Goal: Task Accomplishment & Management: Manage account settings

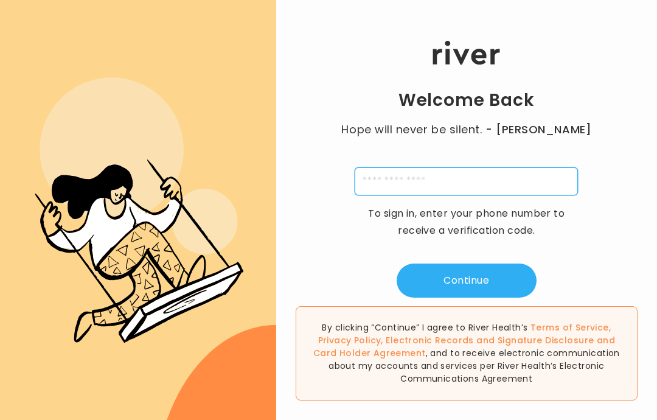
click at [428, 193] on input "tel" at bounding box center [466, 181] width 223 height 28
type input "**********"
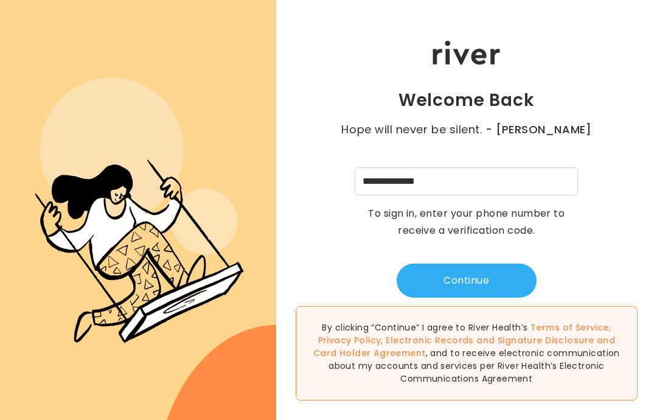
click at [486, 296] on button "Continue" at bounding box center [467, 281] width 140 height 34
click at [419, 195] on input "tel" at bounding box center [407, 181] width 28 height 28
type input "*"
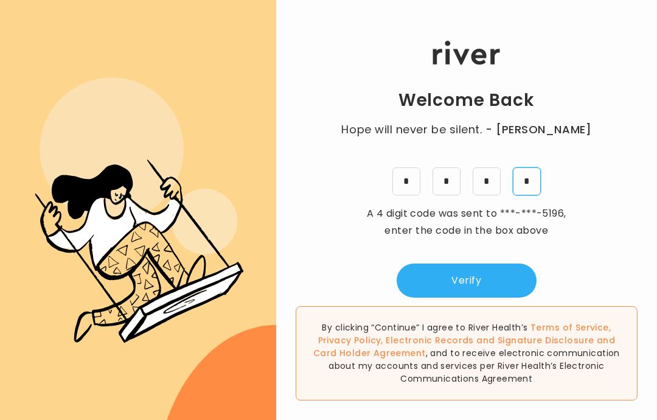
type input "*"
click at [501, 289] on button "Verify" at bounding box center [467, 281] width 140 height 34
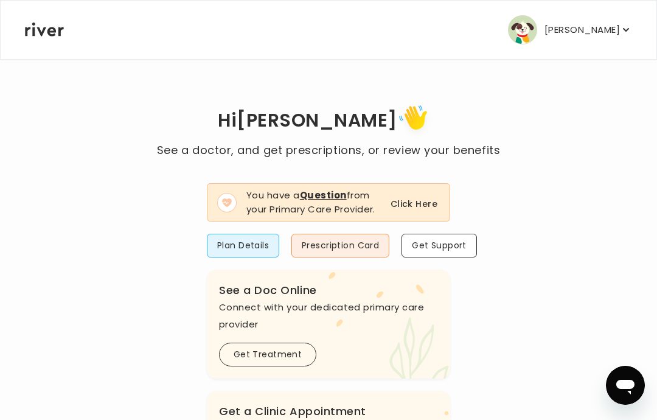
click at [646, 23] on nav "[PERSON_NAME] Profile Add Family Activate Card Reimbursement Terms of Service P…" at bounding box center [329, 30] width 656 height 58
click at [628, 29] on icon "button" at bounding box center [626, 30] width 12 height 12
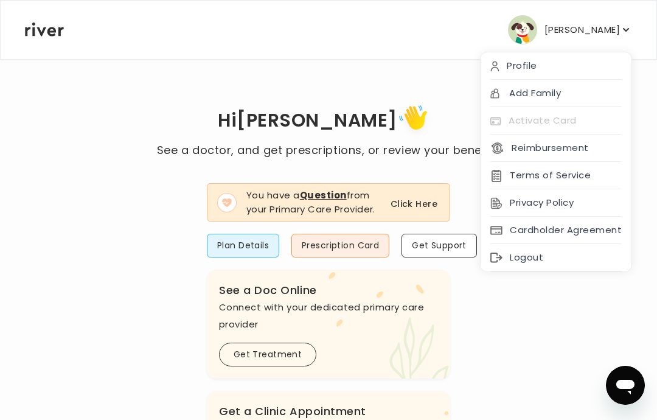
click at [557, 115] on div "Activate Card" at bounding box center [556, 120] width 151 height 27
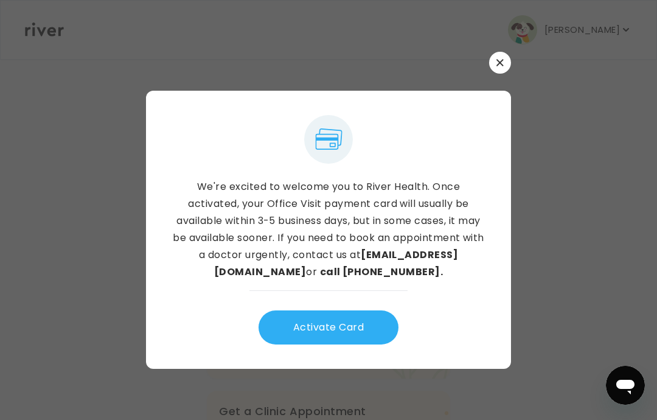
click at [510, 74] on button "button" at bounding box center [500, 63] width 22 height 22
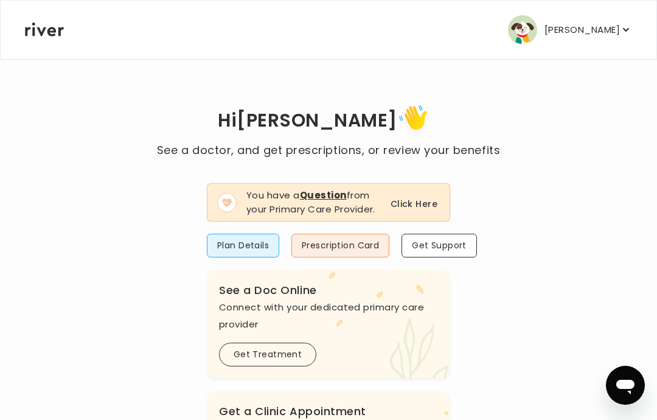
click at [426, 211] on button "Click Here" at bounding box center [414, 204] width 47 height 15
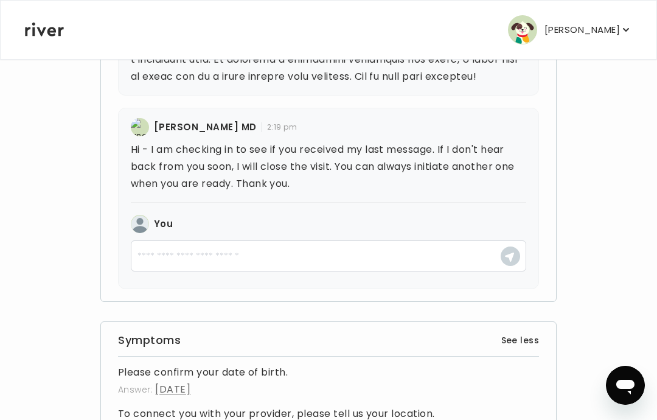
scroll to position [1250, 0]
